Goal: Task Accomplishment & Management: Manage account settings

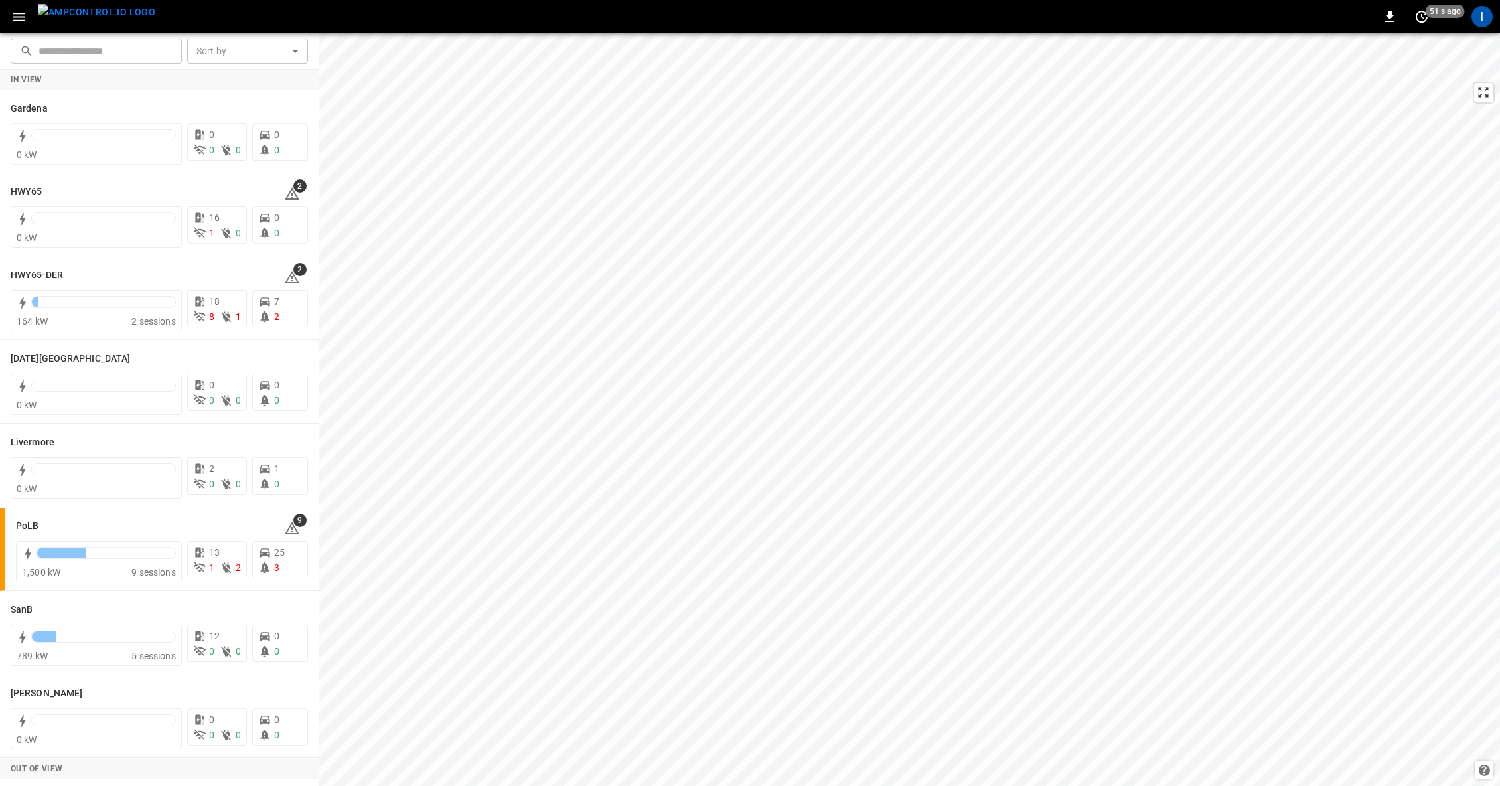
drag, startPoint x: 18, startPoint y: 16, endPoint x: 24, endPoint y: 23, distance: 9.4
click at [19, 17] on icon "button" at bounding box center [19, 17] width 13 height 9
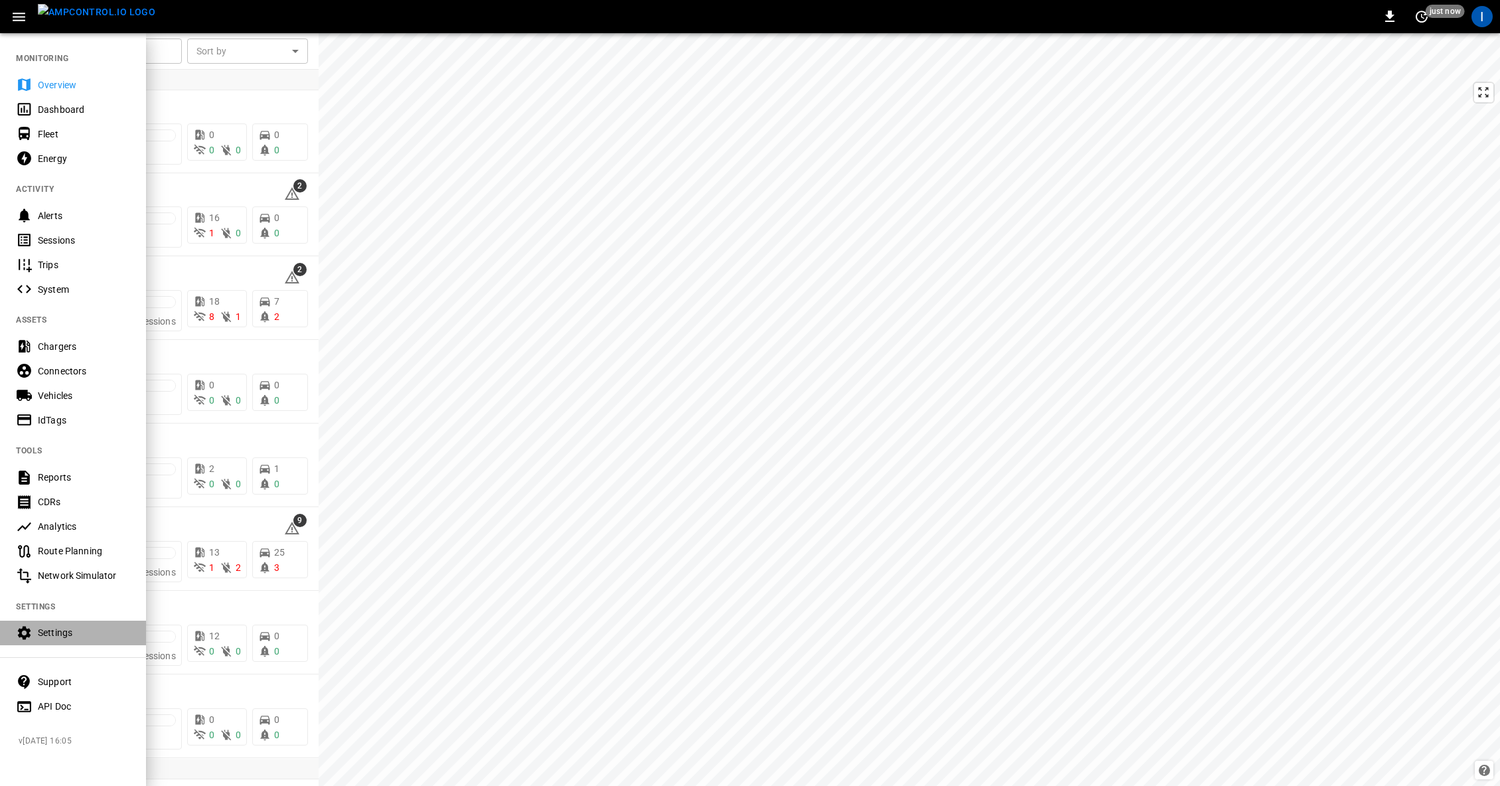
click at [62, 633] on div "Settings" at bounding box center [84, 632] width 92 height 13
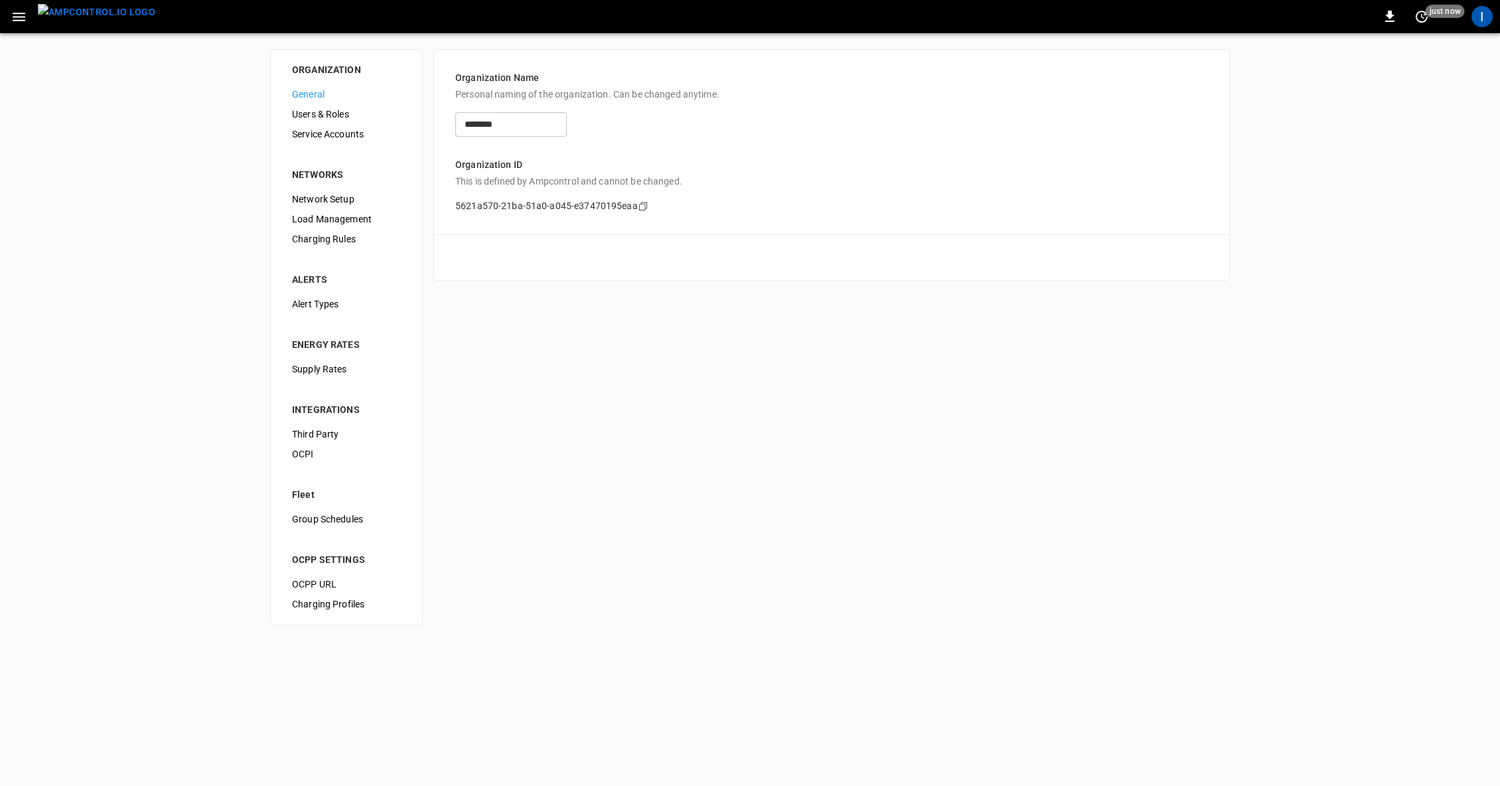
click at [335, 133] on span "Service Accounts" at bounding box center [346, 134] width 109 height 14
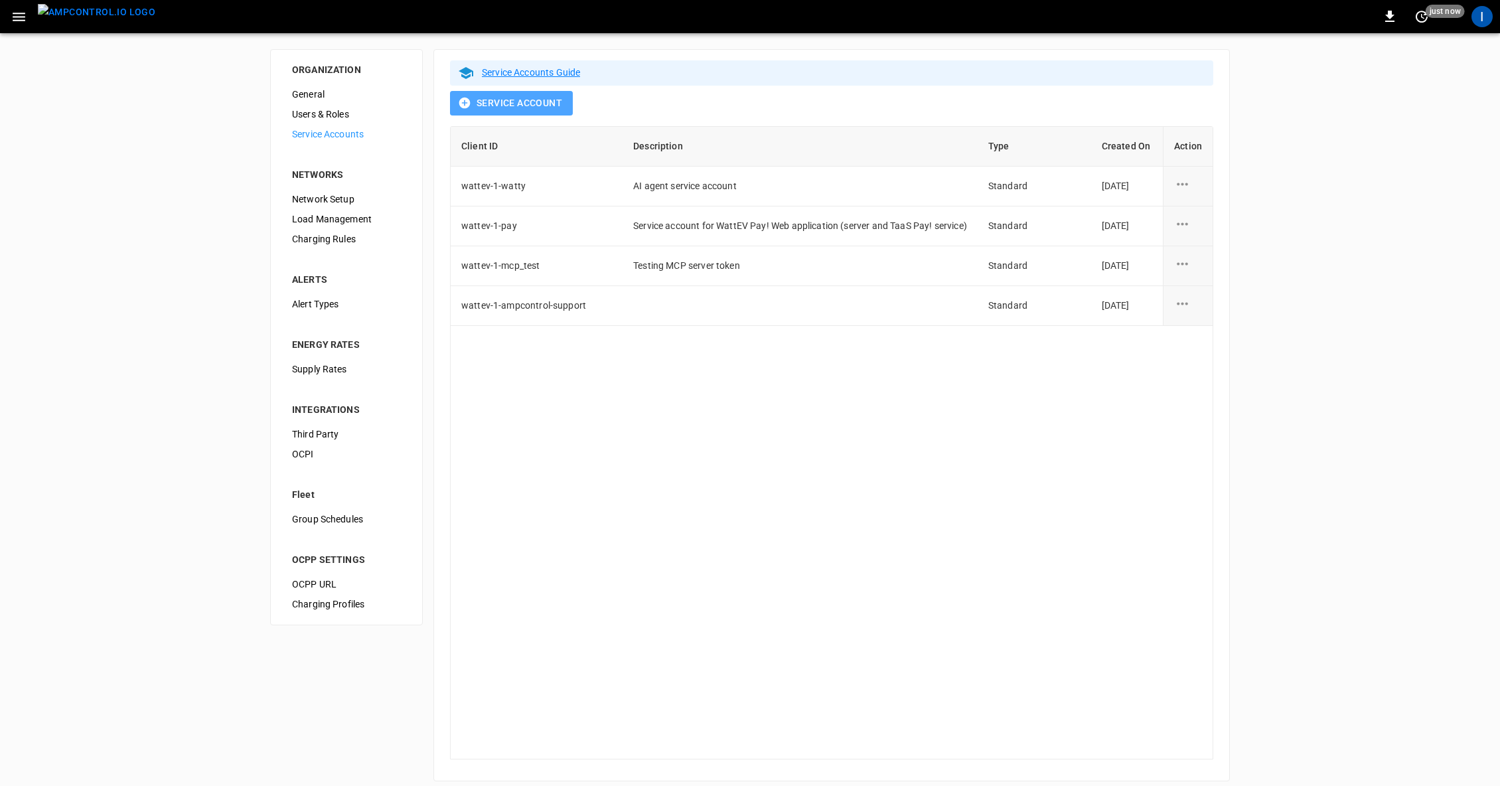
click at [523, 106] on button "Service Account" at bounding box center [511, 103] width 123 height 25
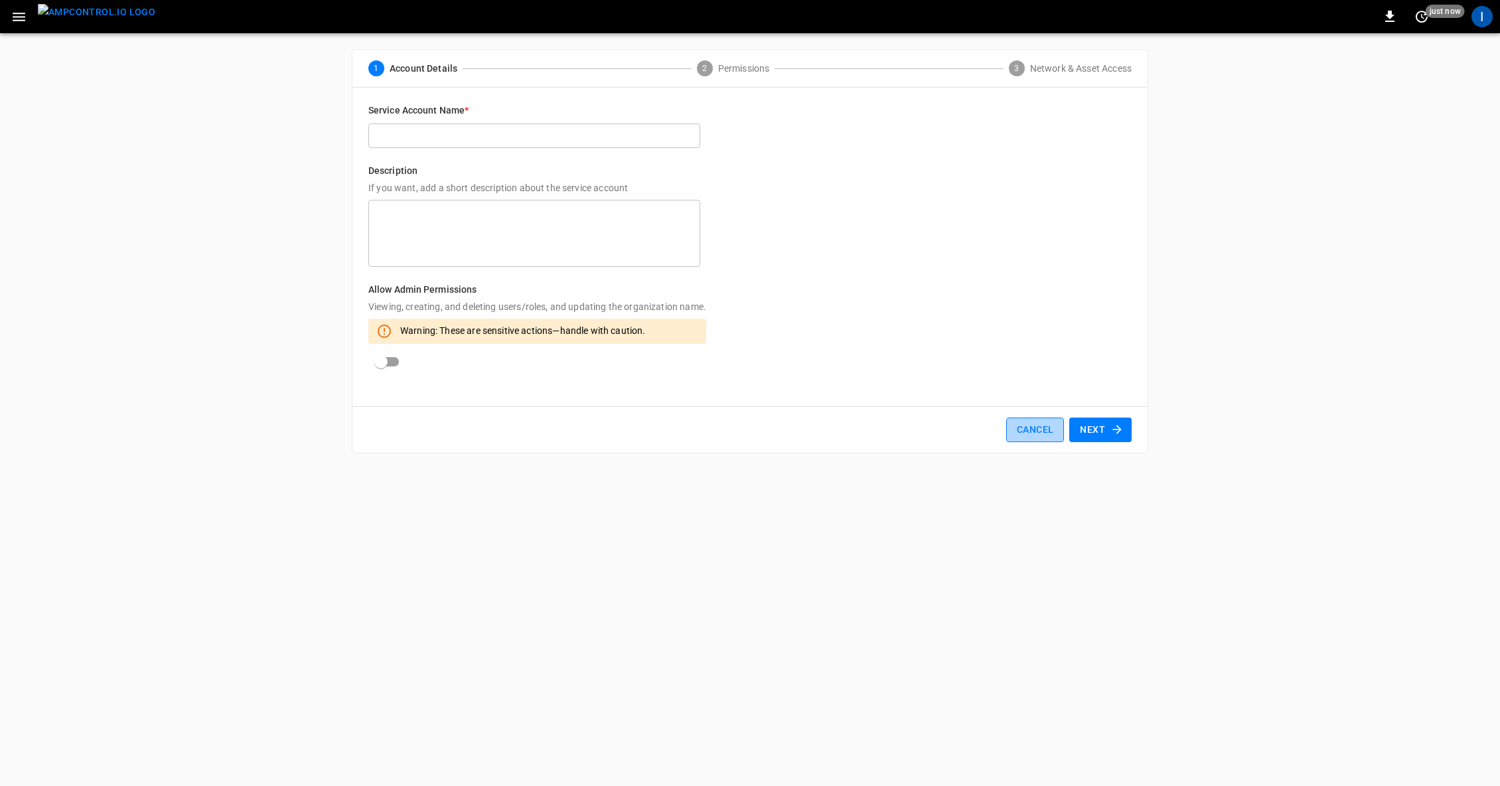
click at [1037, 430] on button "Cancel" at bounding box center [1035, 429] width 58 height 25
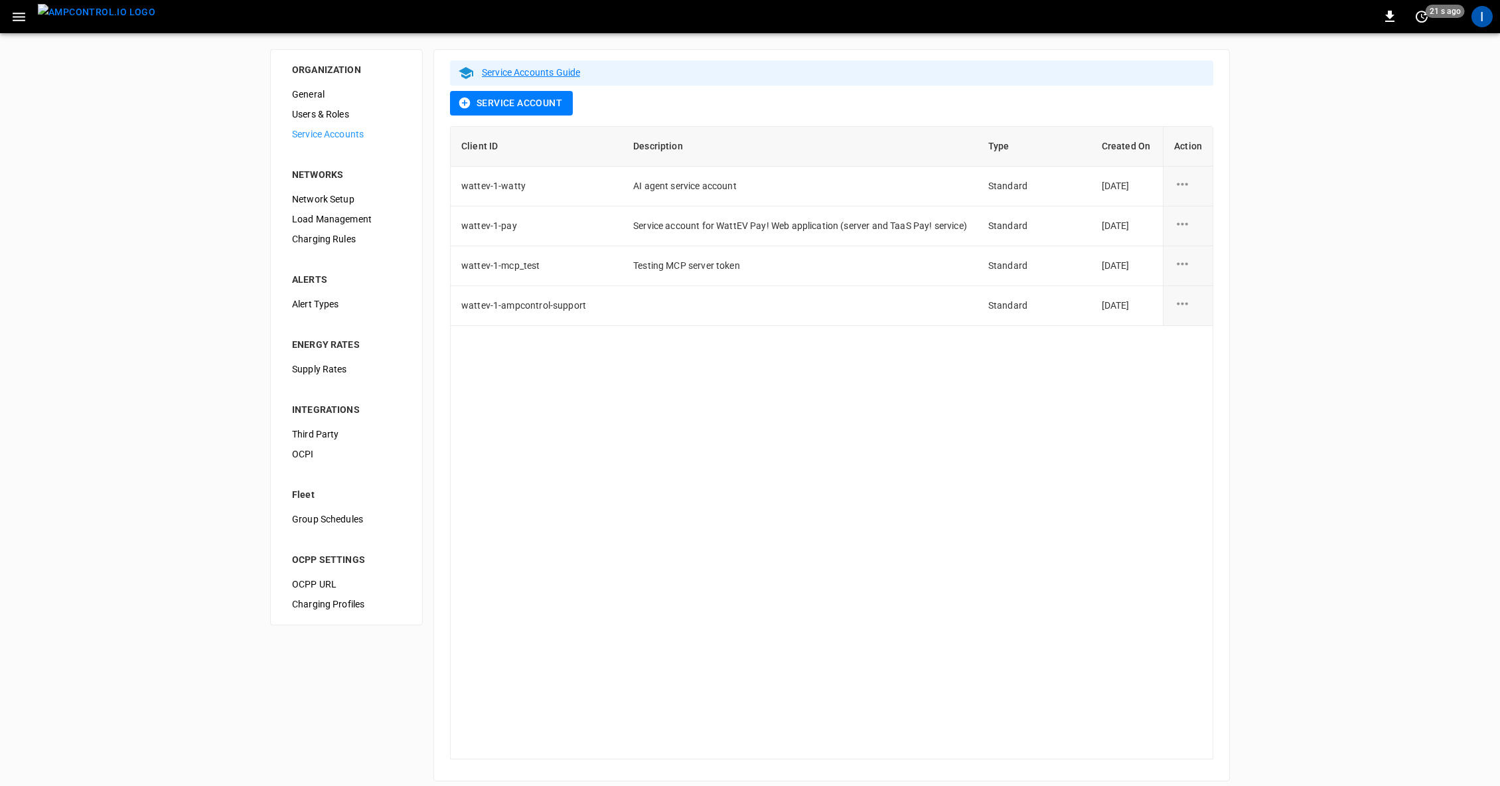
drag, startPoint x: 798, startPoint y: 513, endPoint x: 749, endPoint y: 404, distance: 119.7
click at [798, 513] on div "Client ID Description Type Created On Action wattev-1-watty AI agent service ac…" at bounding box center [831, 442] width 763 height 633
click at [1189, 267] on icon "service account action options" at bounding box center [1182, 264] width 17 height 17
click at [1214, 273] on li "Edit" at bounding box center [1224, 271] width 98 height 22
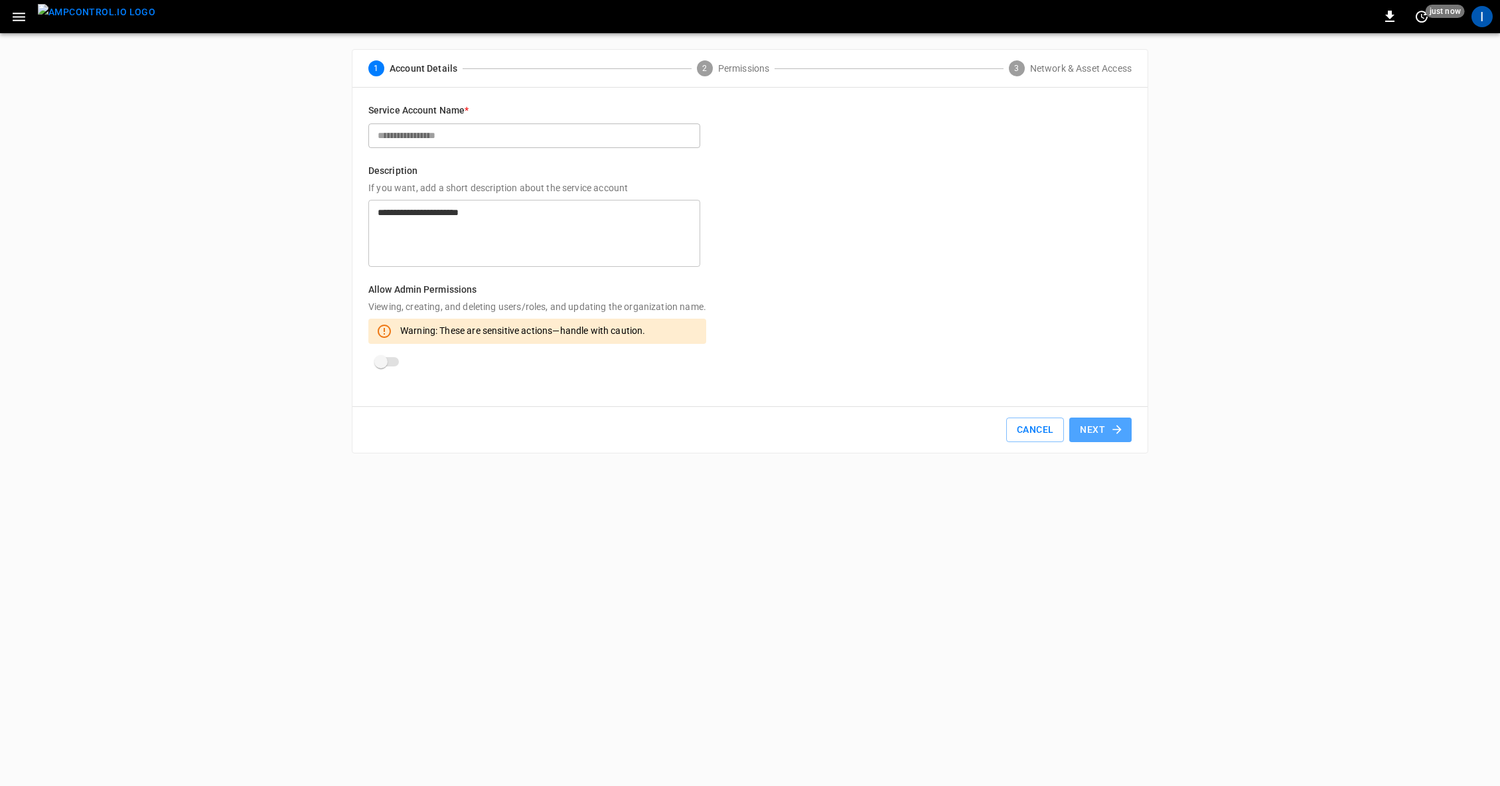
click at [1102, 426] on button "Next" at bounding box center [1100, 429] width 62 height 25
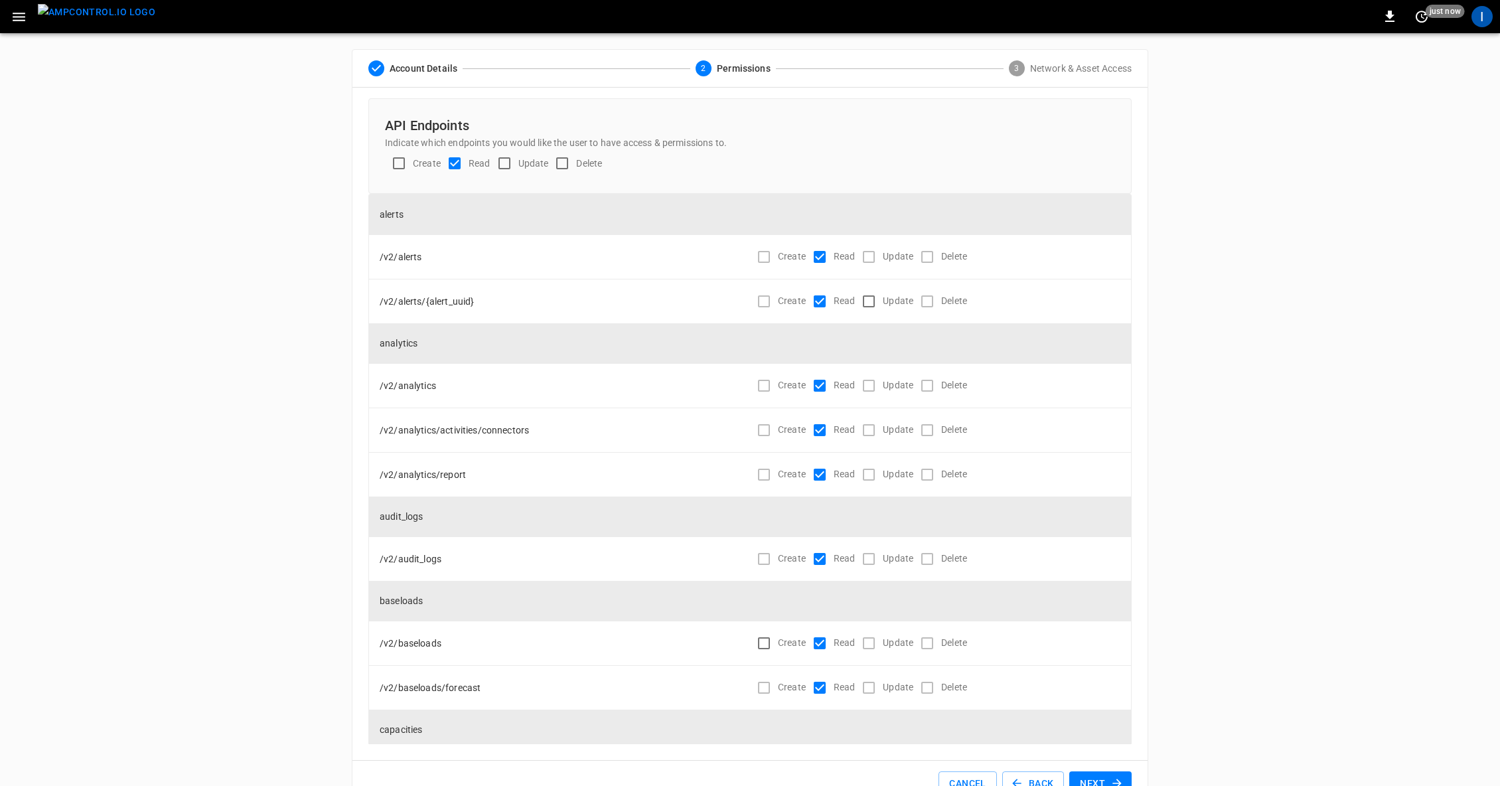
scroll to position [35, 0]
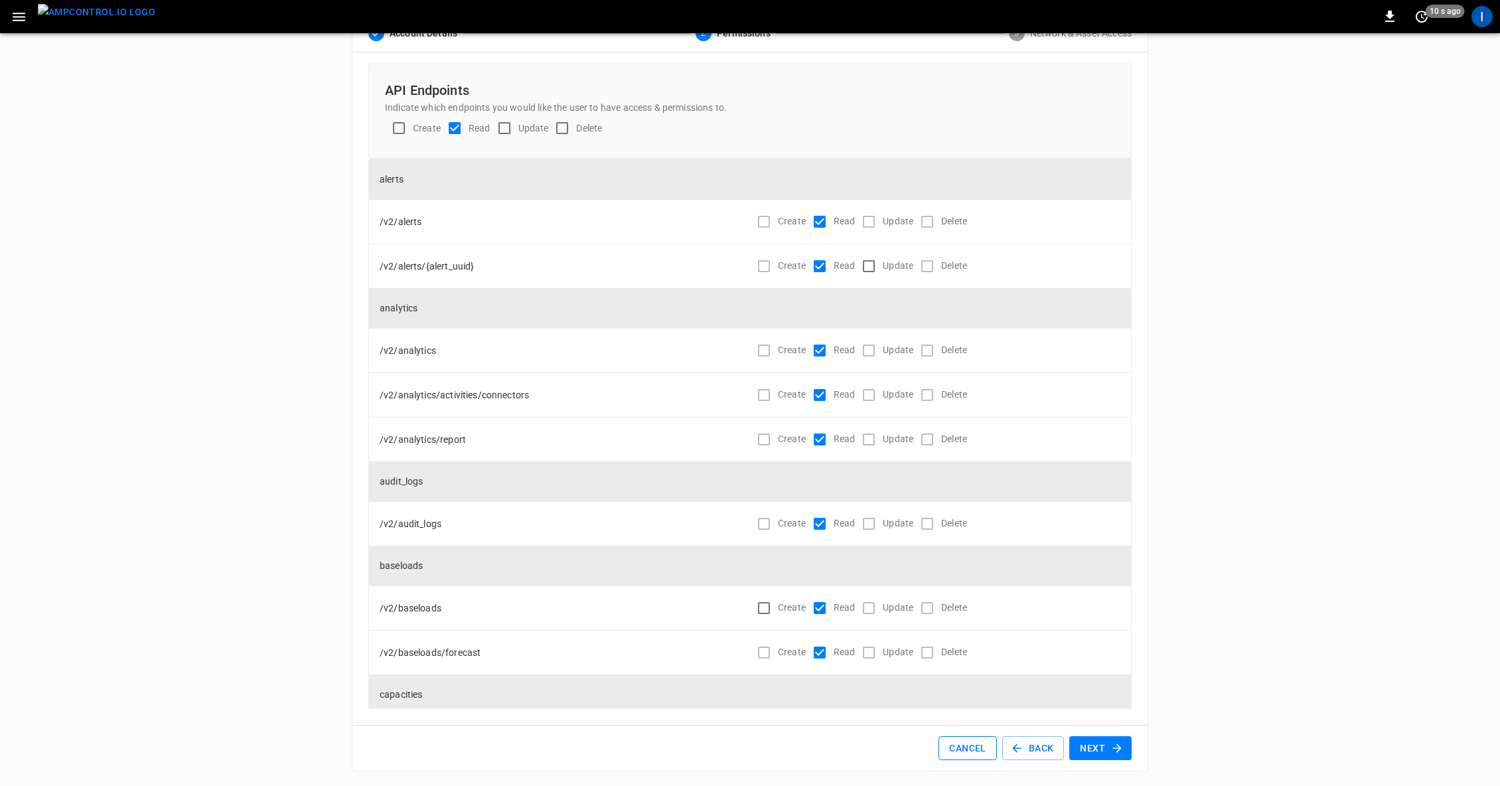
click at [976, 745] on button "Cancel" at bounding box center [968, 748] width 58 height 25
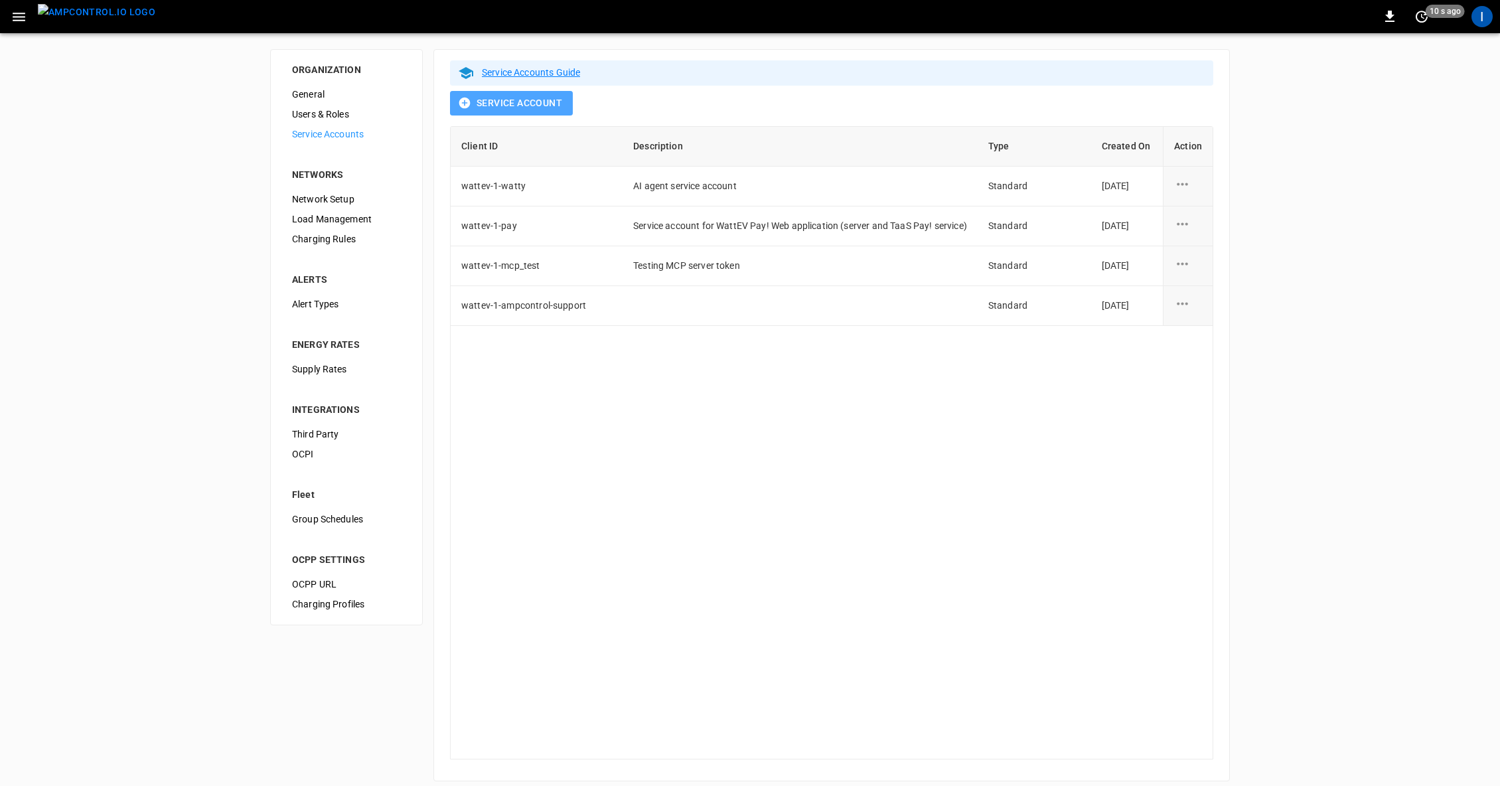
click at [535, 102] on button "Service Account" at bounding box center [511, 103] width 123 height 25
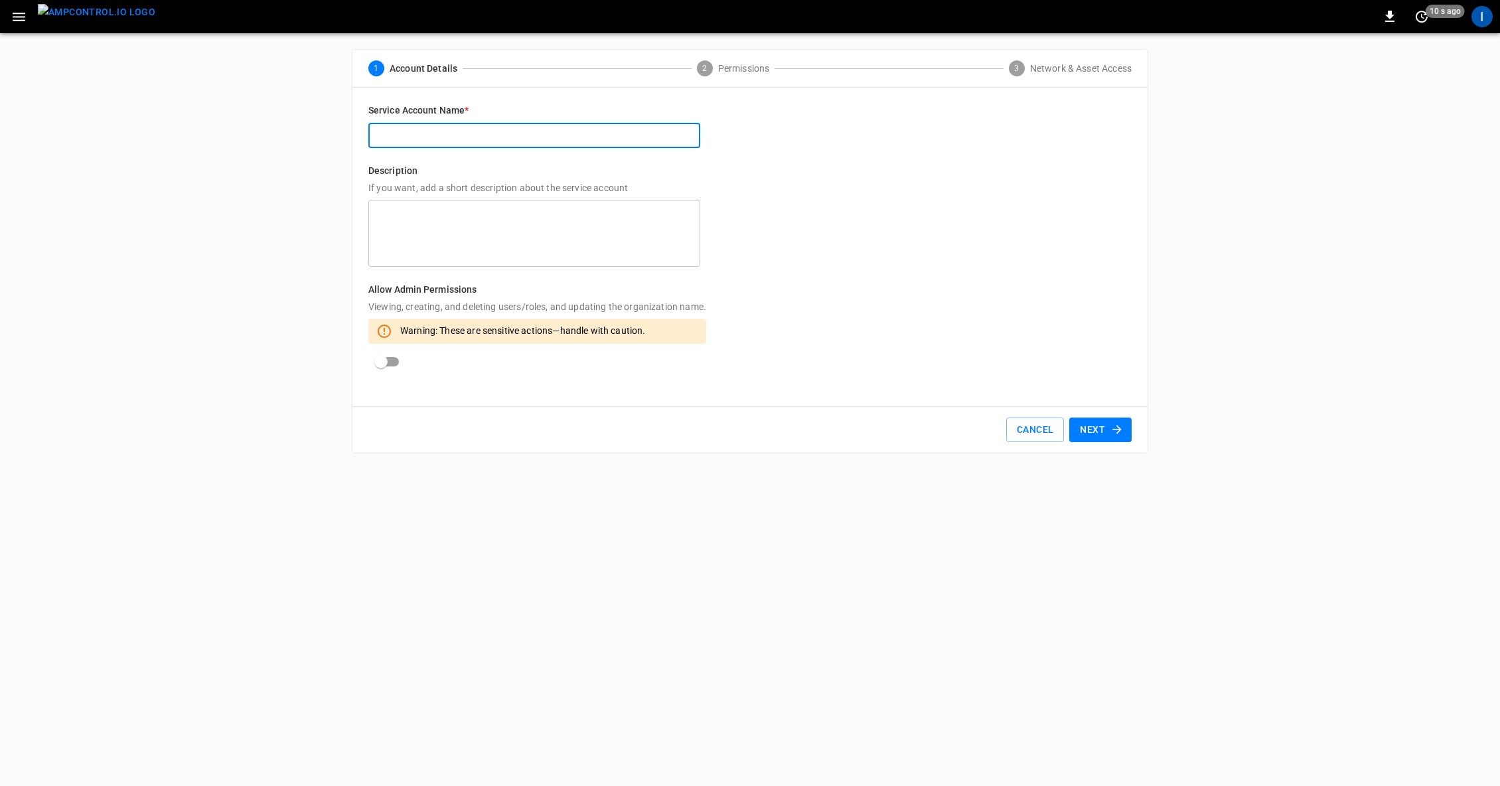
click at [491, 131] on input "text" at bounding box center [534, 135] width 332 height 25
type input "**********"
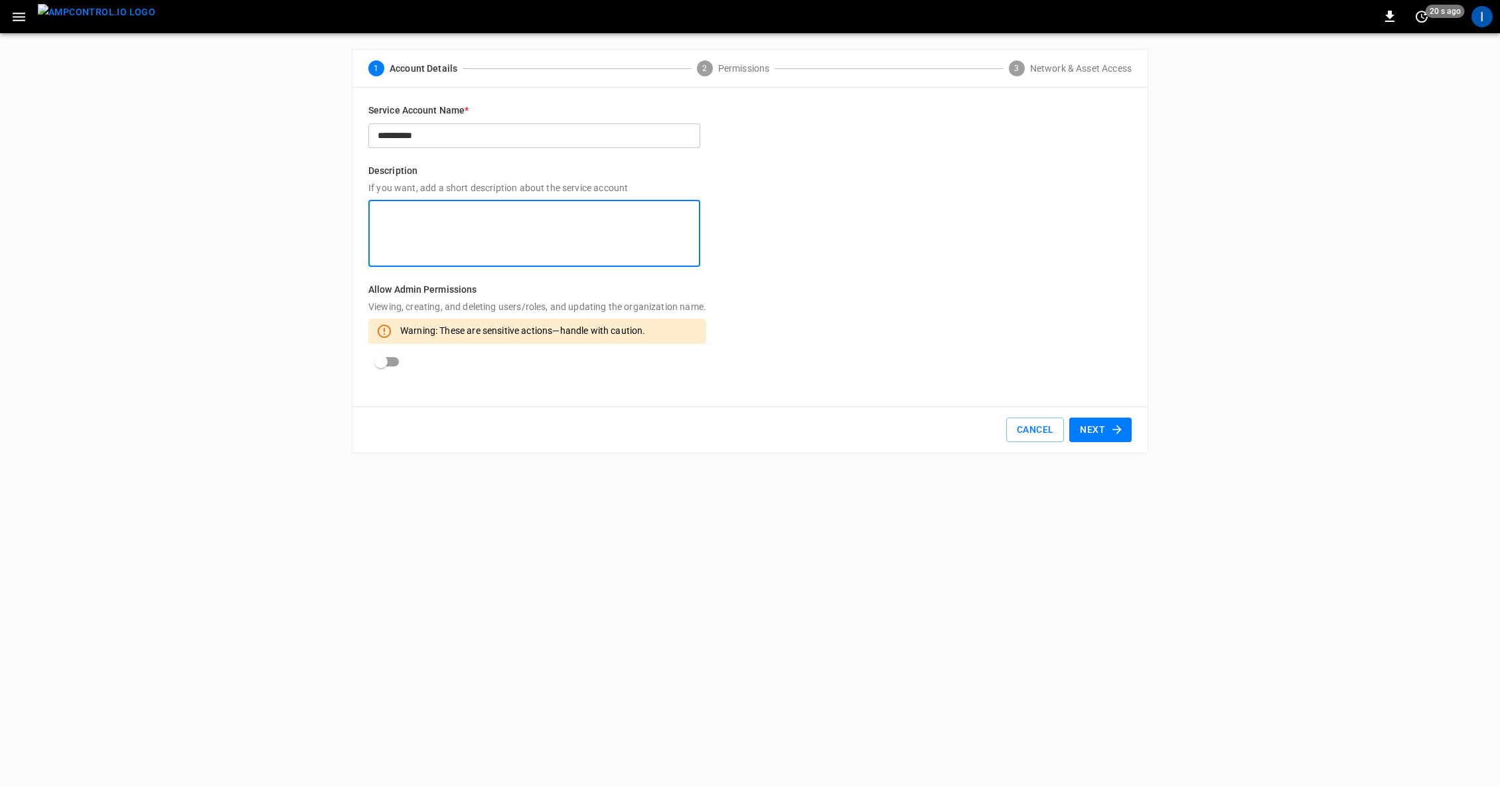
click at [429, 231] on textarea at bounding box center [534, 234] width 313 height 56
type textarea "**********"
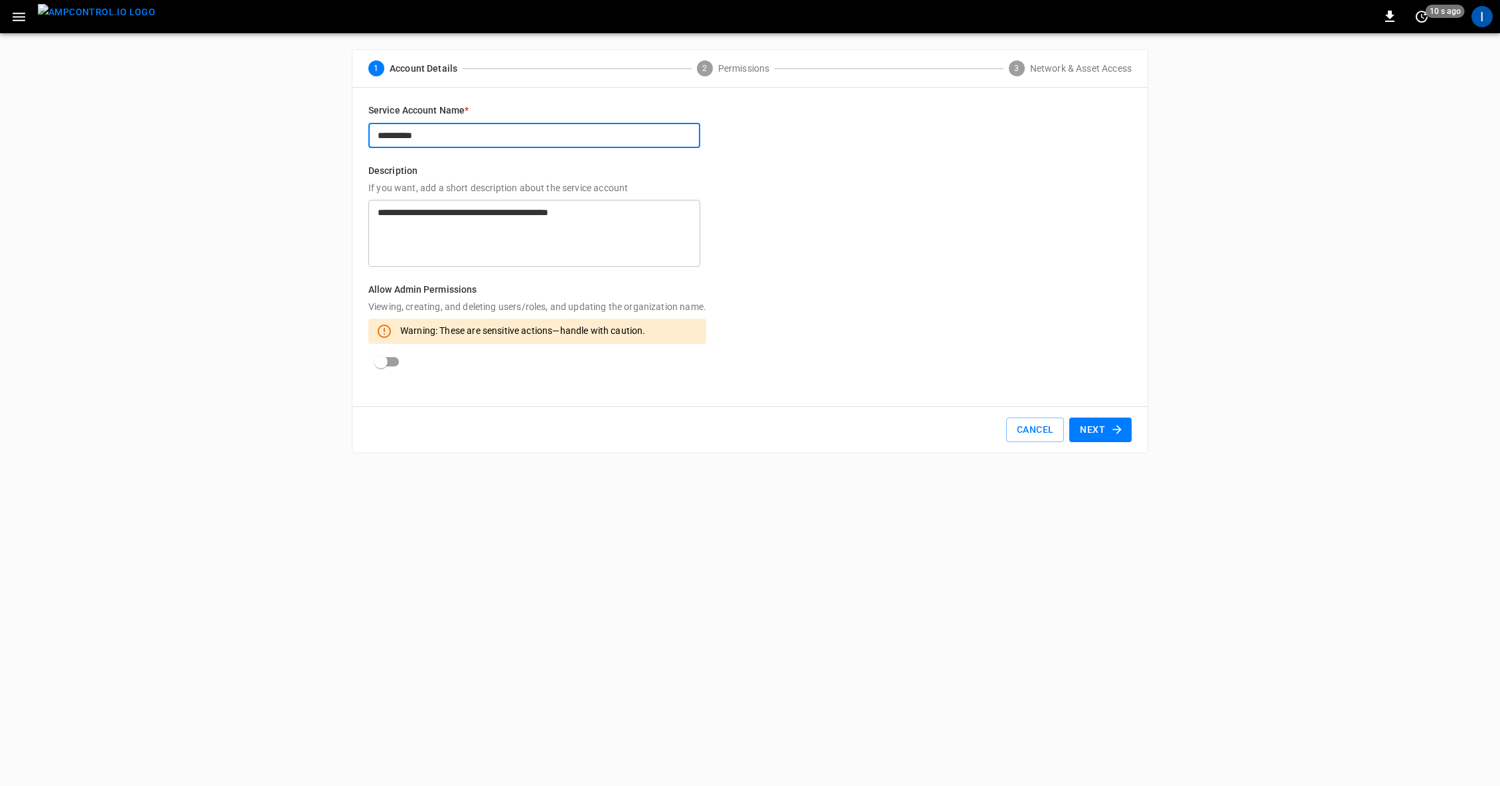
drag, startPoint x: 432, startPoint y: 131, endPoint x: 362, endPoint y: 133, distance: 70.4
click at [362, 133] on div "**********" at bounding box center [749, 247] width 795 height 319
click at [1112, 432] on icon "button" at bounding box center [1116, 429] width 13 height 13
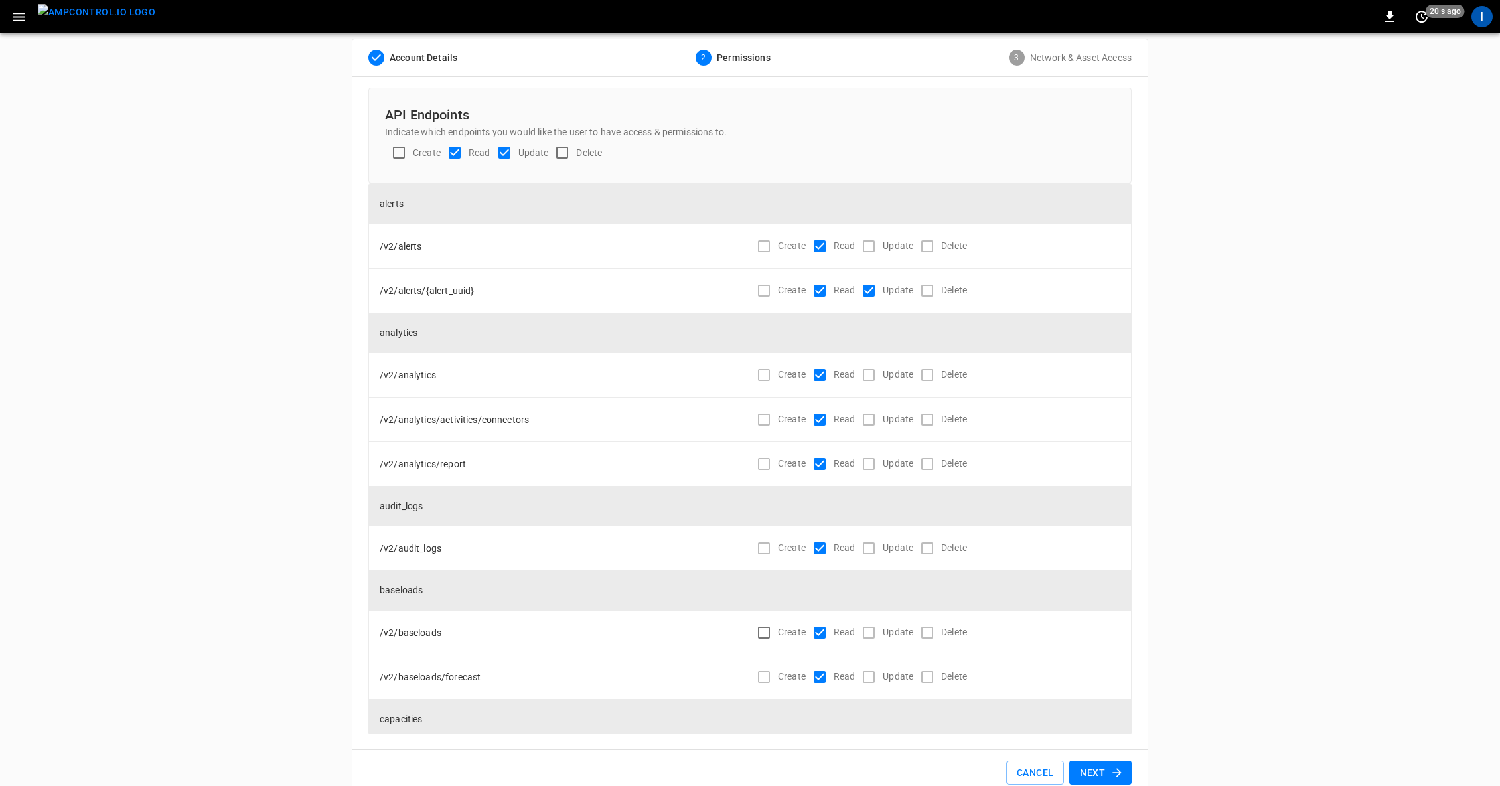
scroll to position [35, 0]
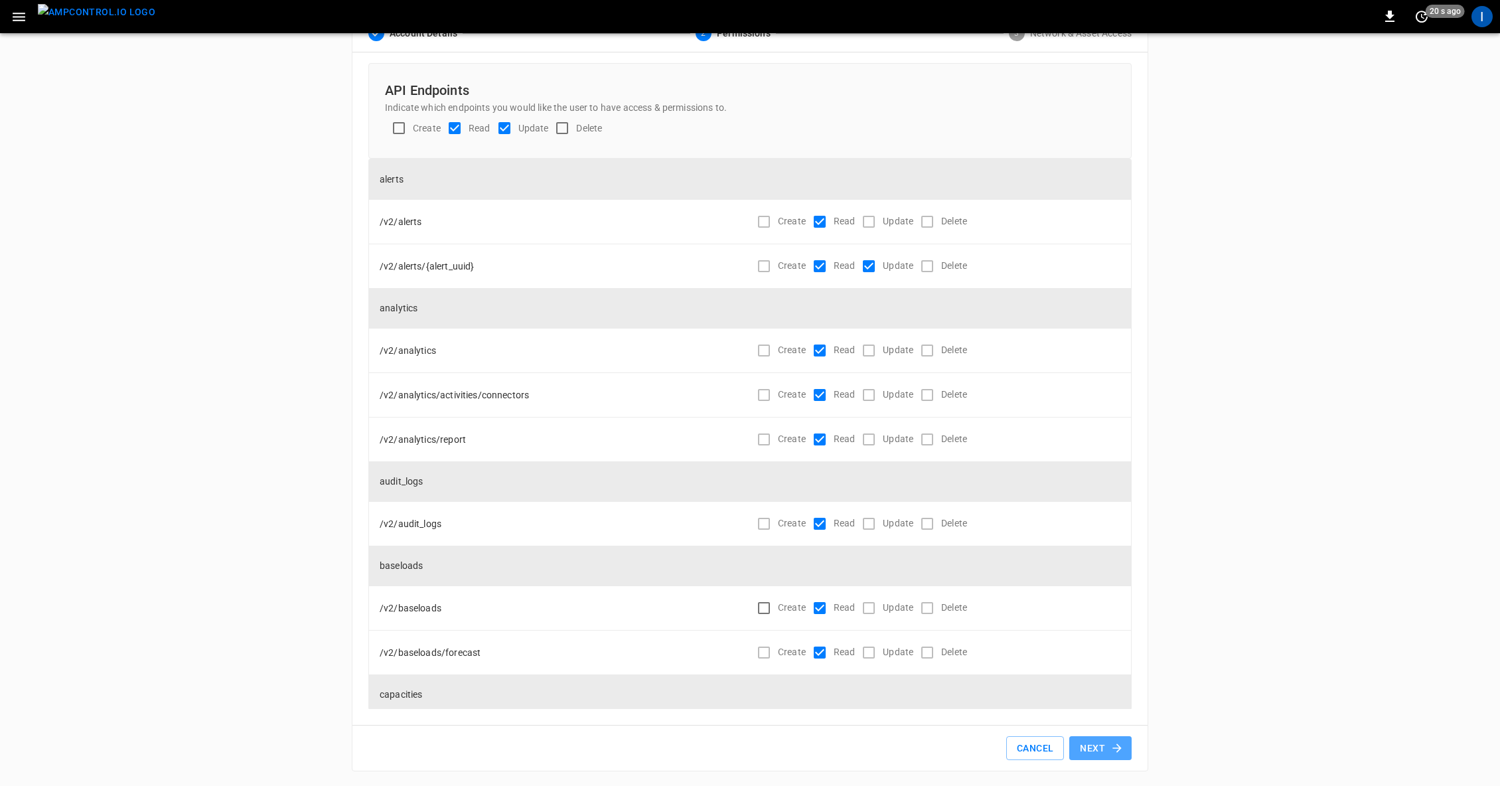
drag, startPoint x: 1106, startPoint y: 743, endPoint x: 1129, endPoint y: 739, distance: 23.0
click at [1107, 743] on button "Next" at bounding box center [1100, 748] width 62 height 25
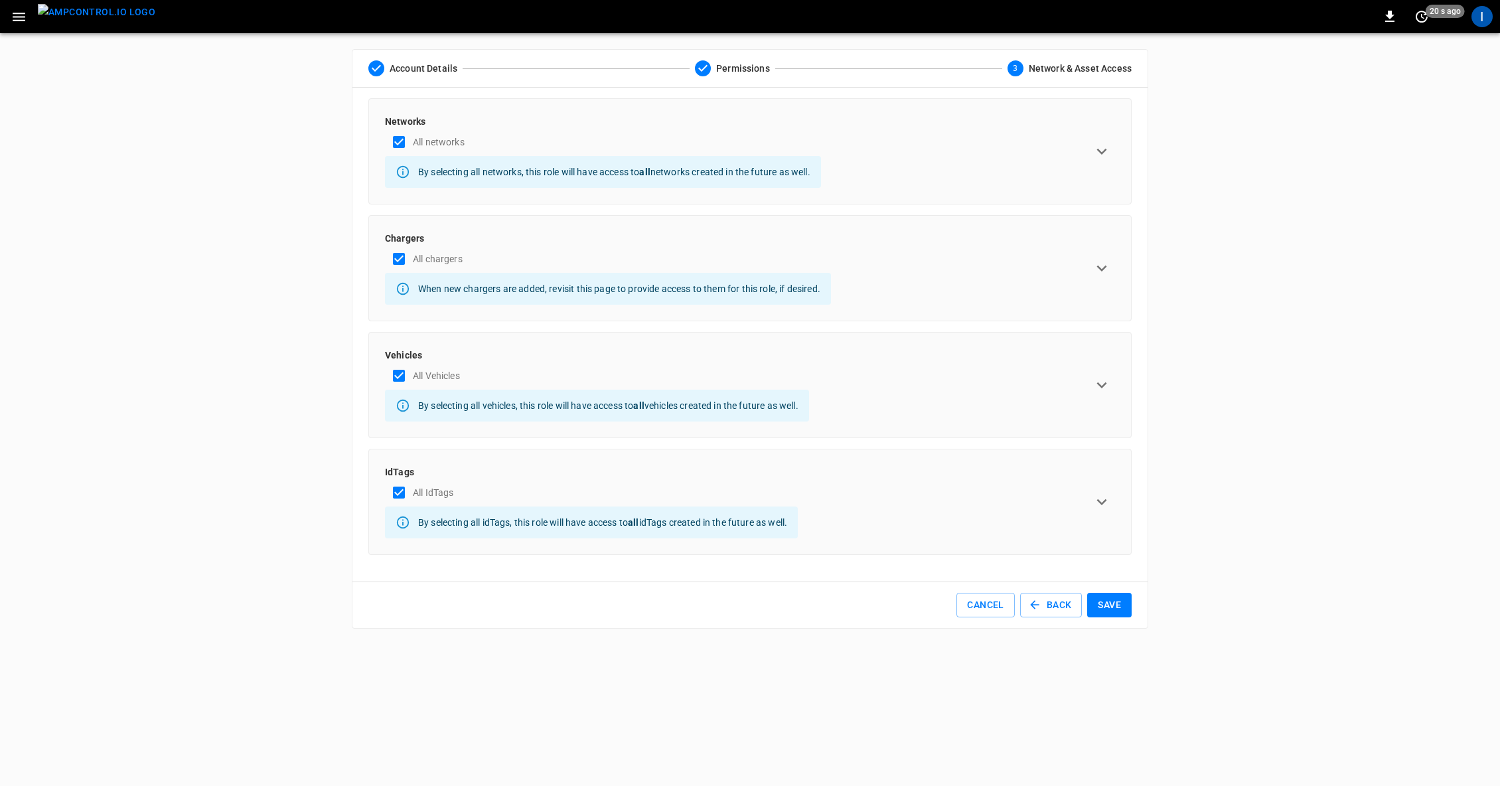
scroll to position [0, 0]
click at [1120, 602] on button "Save" at bounding box center [1109, 605] width 44 height 25
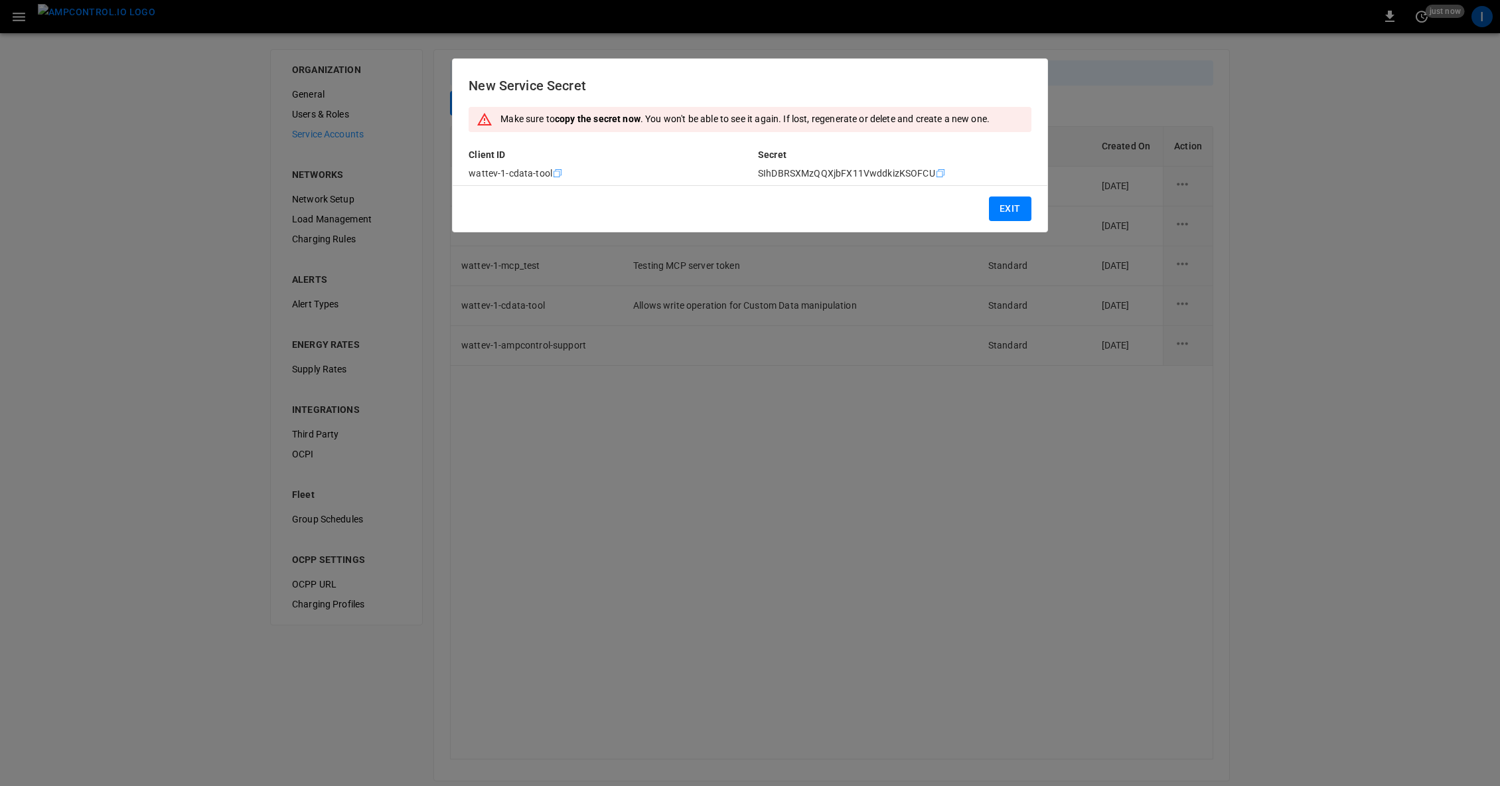
click at [562, 173] on icon "copy" at bounding box center [558, 173] width 8 height 8
click at [558, 172] on icon "Copy" at bounding box center [557, 173] width 11 height 11
